Goal: Navigation & Orientation: Find specific page/section

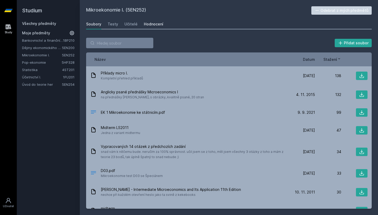
click at [155, 26] on div "Hodnocení" at bounding box center [153, 24] width 19 height 5
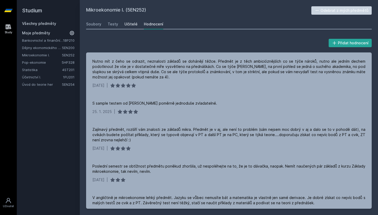
click at [132, 28] on link "Učitelé" at bounding box center [130, 24] width 13 height 10
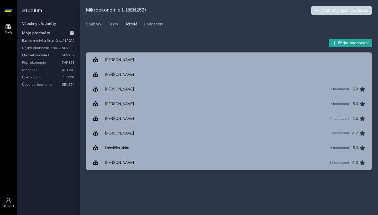
click at [107, 25] on div "Soubory Testy Učitelé Hodnocení" at bounding box center [228, 24] width 285 height 10
click at [111, 25] on div "Testy" at bounding box center [113, 24] width 10 height 5
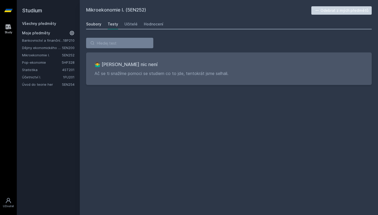
click at [90, 24] on div "Soubory" at bounding box center [93, 24] width 15 height 5
